Goal: Information Seeking & Learning: Learn about a topic

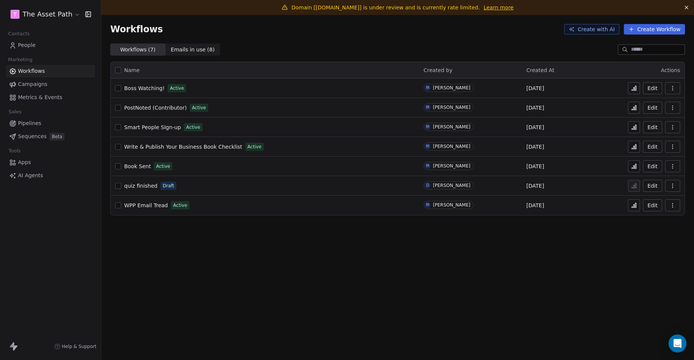
click at [490, 9] on link "Learn more" at bounding box center [499, 8] width 30 height 8
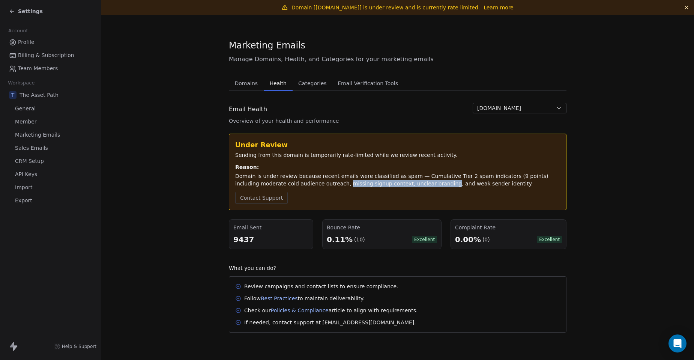
drag, startPoint x: 317, startPoint y: 186, endPoint x: 413, endPoint y: 183, distance: 96.1
click at [413, 183] on div "Domain is under review because recent emails were classified as spam — Cumulati…" at bounding box center [397, 179] width 325 height 15
copy div "missing signup context, unclear branding"
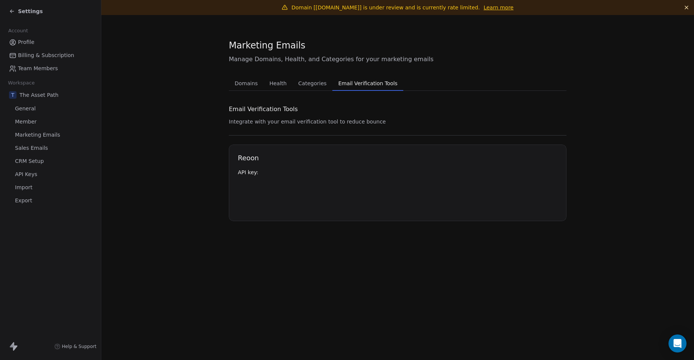
click at [355, 83] on span "Email Verification Tools" at bounding box center [367, 83] width 65 height 11
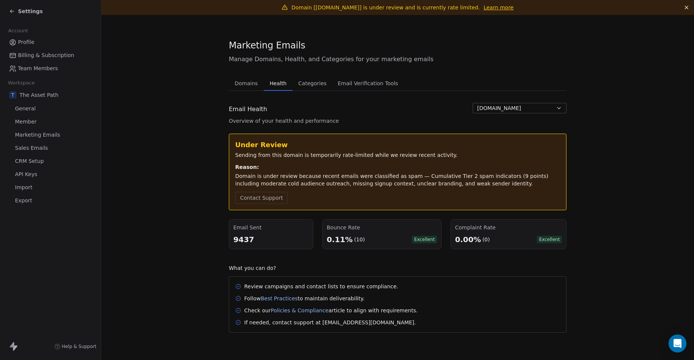
click at [274, 85] on span "Health" at bounding box center [278, 83] width 23 height 11
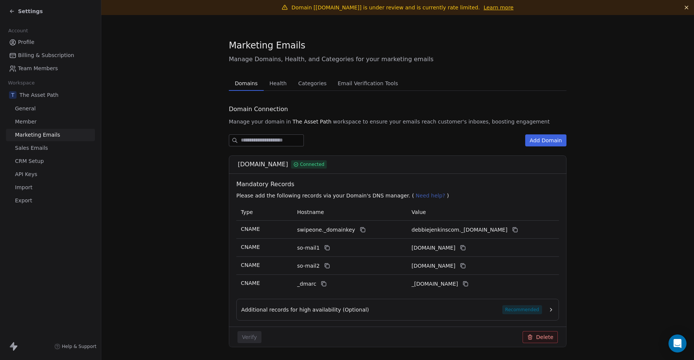
click at [256, 84] on button "Domains Domains" at bounding box center [246, 83] width 35 height 15
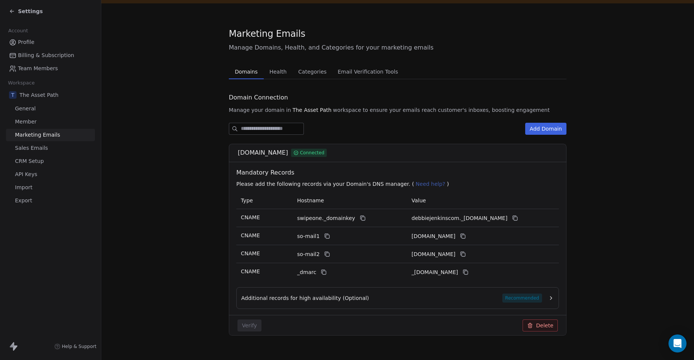
scroll to position [23, 0]
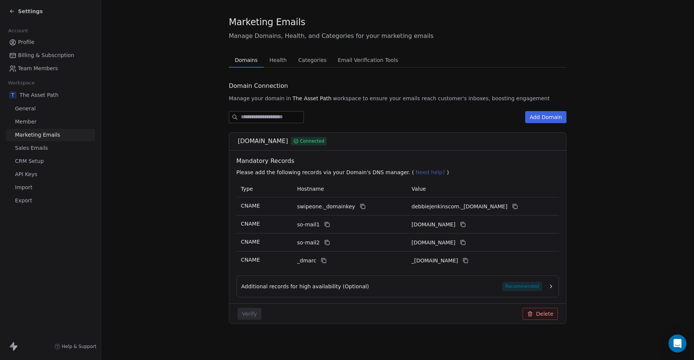
click at [527, 286] on span "Recommended" at bounding box center [522, 286] width 40 height 9
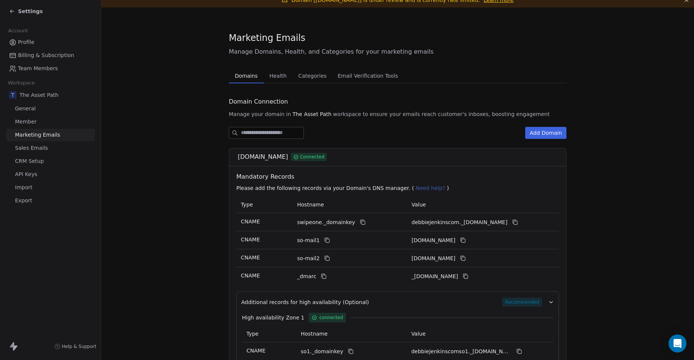
scroll to position [0, 0]
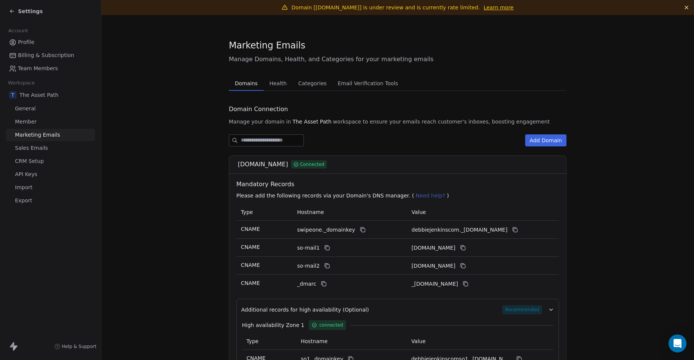
click at [278, 85] on span "Health" at bounding box center [277, 83] width 23 height 11
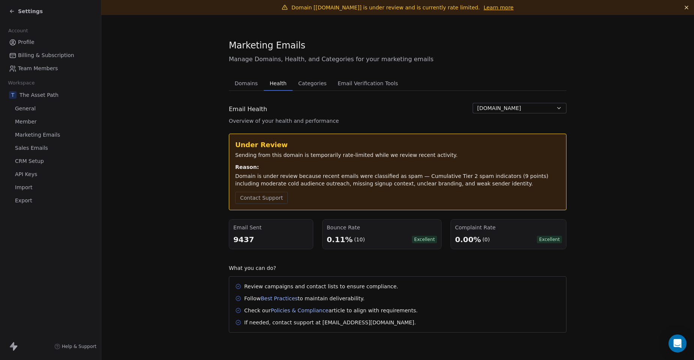
drag, startPoint x: 317, startPoint y: 183, endPoint x: 404, endPoint y: 188, distance: 86.8
click at [404, 188] on div "Under Review Sending from this domain is temporarily rate-limited while we revi…" at bounding box center [397, 172] width 325 height 64
click at [408, 182] on div "Domain is under review because recent emails were classified as spam — Cumulati…" at bounding box center [397, 179] width 325 height 15
click at [173, 119] on section "Marketing Emails Manage Domains, Health, and Categories for your marketing emai…" at bounding box center [397, 185] width 593 height 341
click at [274, 296] on link "Best Practices" at bounding box center [279, 298] width 37 height 6
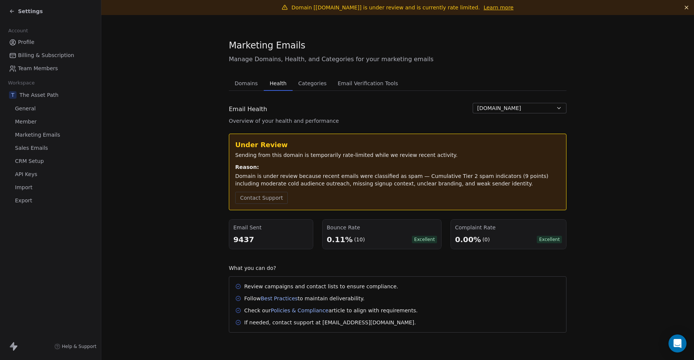
click at [346, 86] on span "Email Verification Tools" at bounding box center [368, 83] width 66 height 11
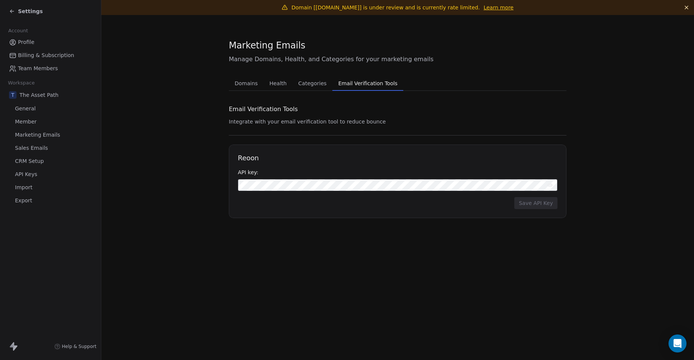
click at [279, 81] on span "Health" at bounding box center [277, 83] width 23 height 11
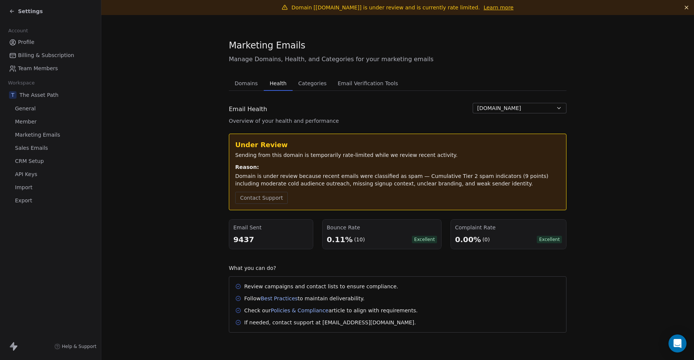
click at [236, 85] on span "Domains" at bounding box center [246, 83] width 29 height 11
click at [269, 82] on span "Health" at bounding box center [278, 83] width 23 height 11
